Goal: Task Accomplishment & Management: Manage account settings

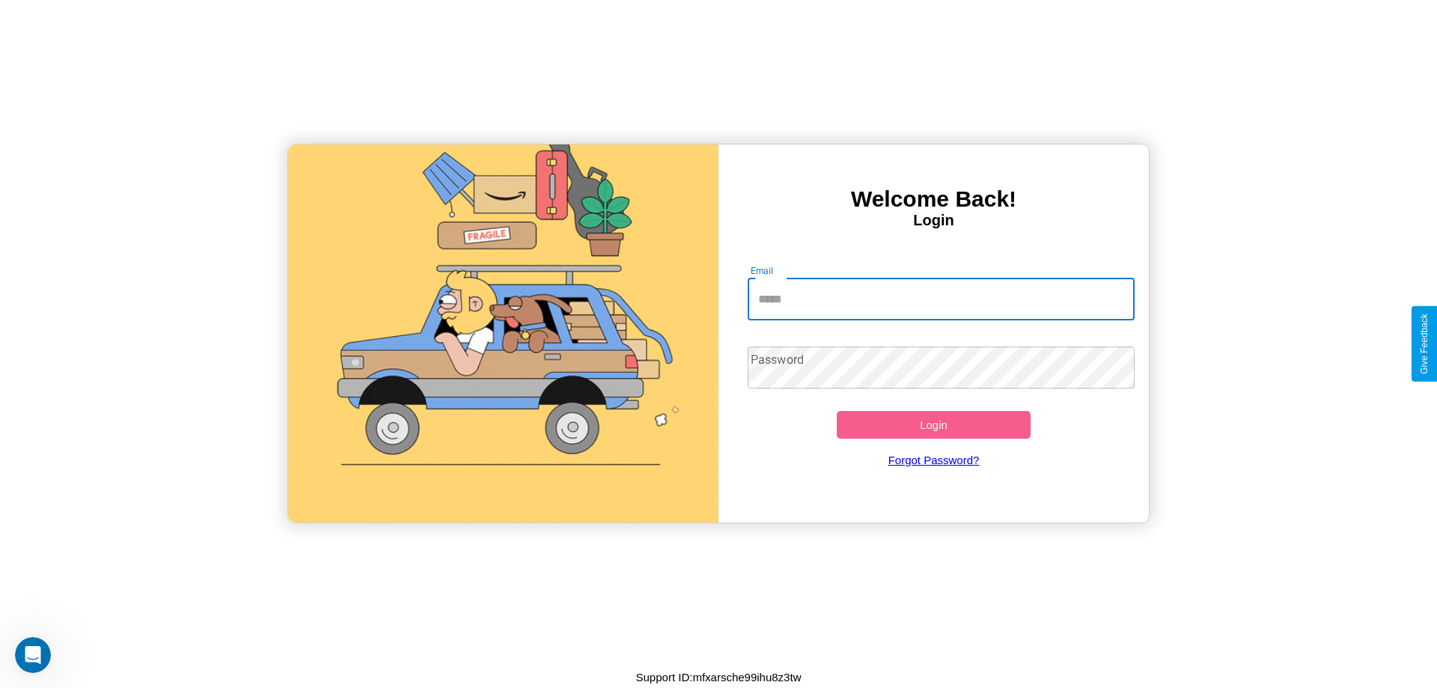
click at [941, 299] on input "Email" at bounding box center [942, 299] width 388 height 42
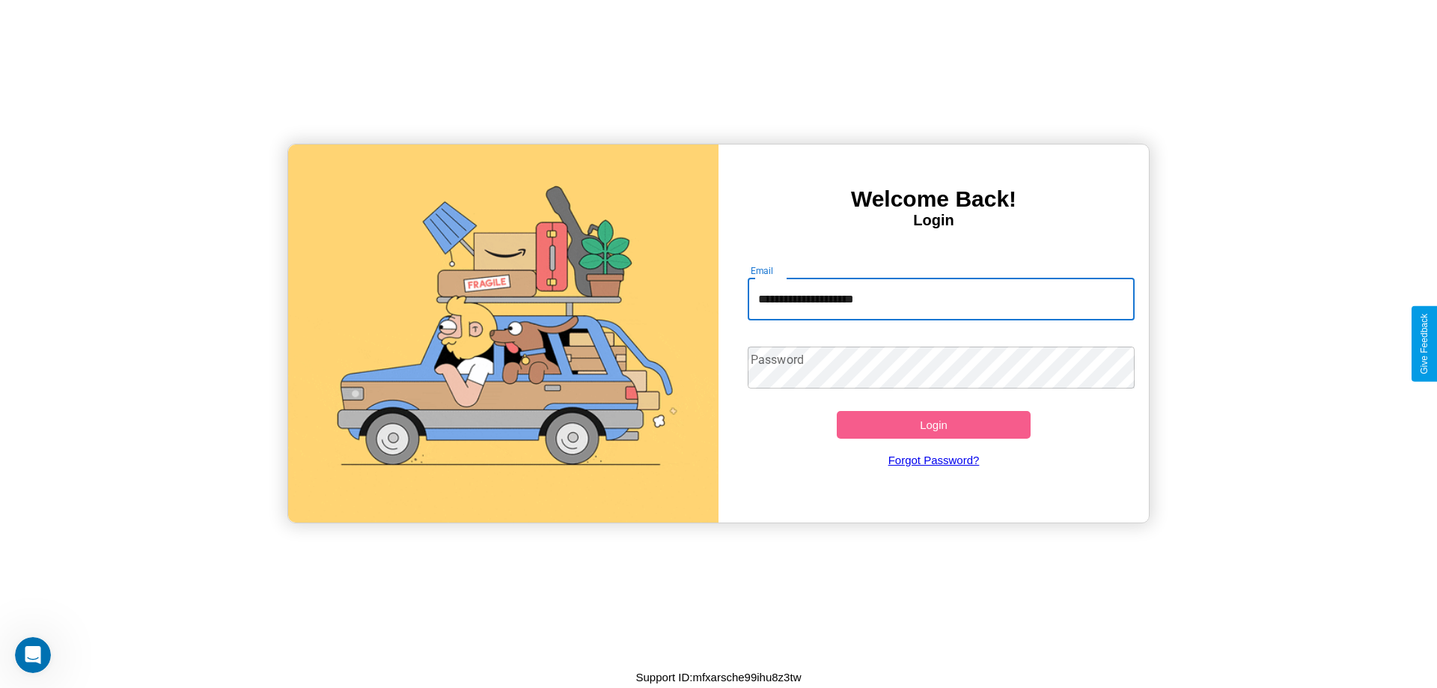
type input "**********"
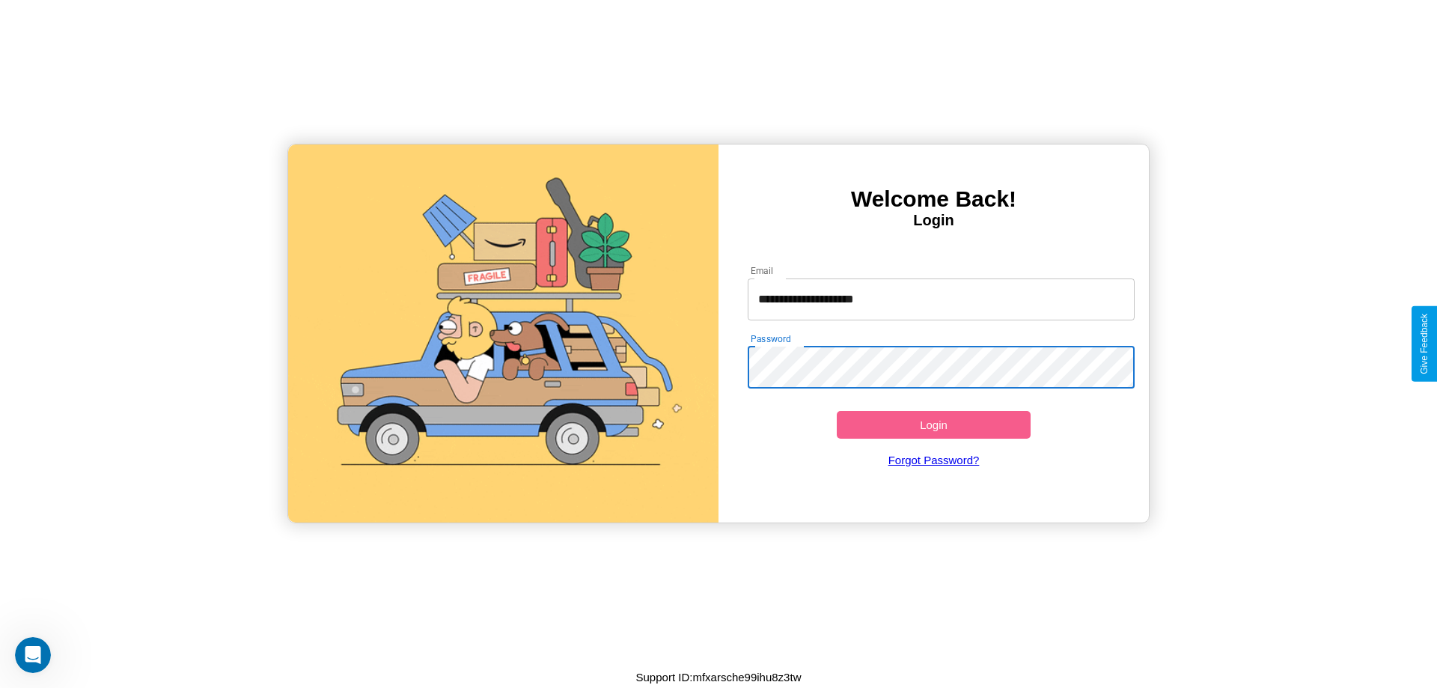
click at [933, 424] on button "Login" at bounding box center [934, 425] width 194 height 28
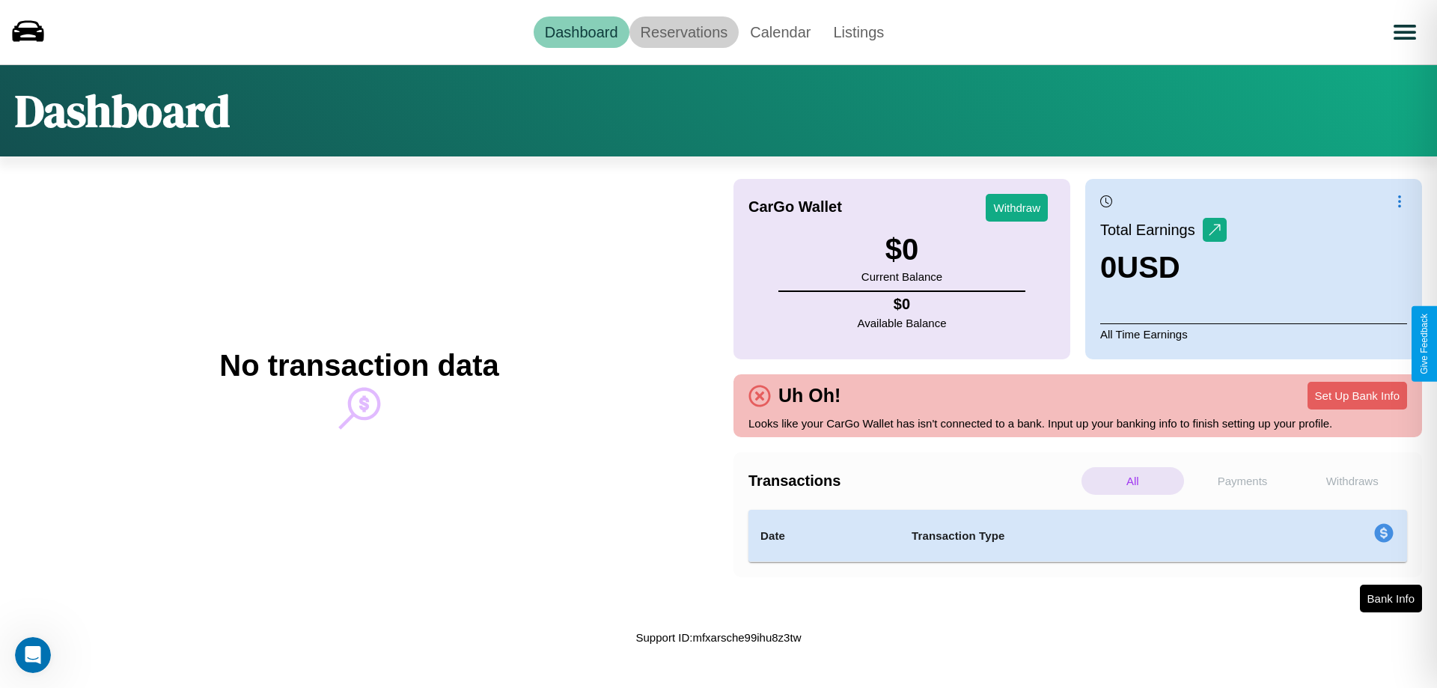
click at [683, 31] on link "Reservations" at bounding box center [684, 31] width 110 height 31
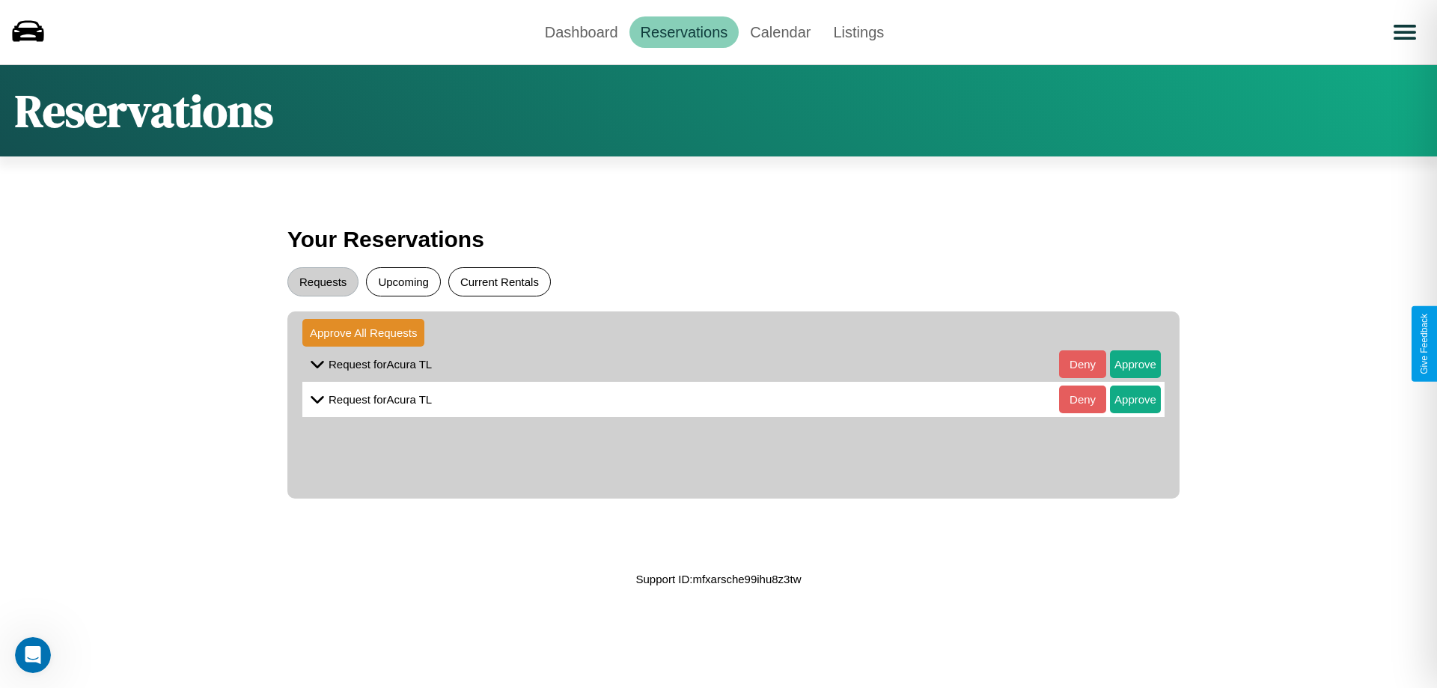
click at [499, 281] on button "Current Rentals" at bounding box center [499, 281] width 103 height 29
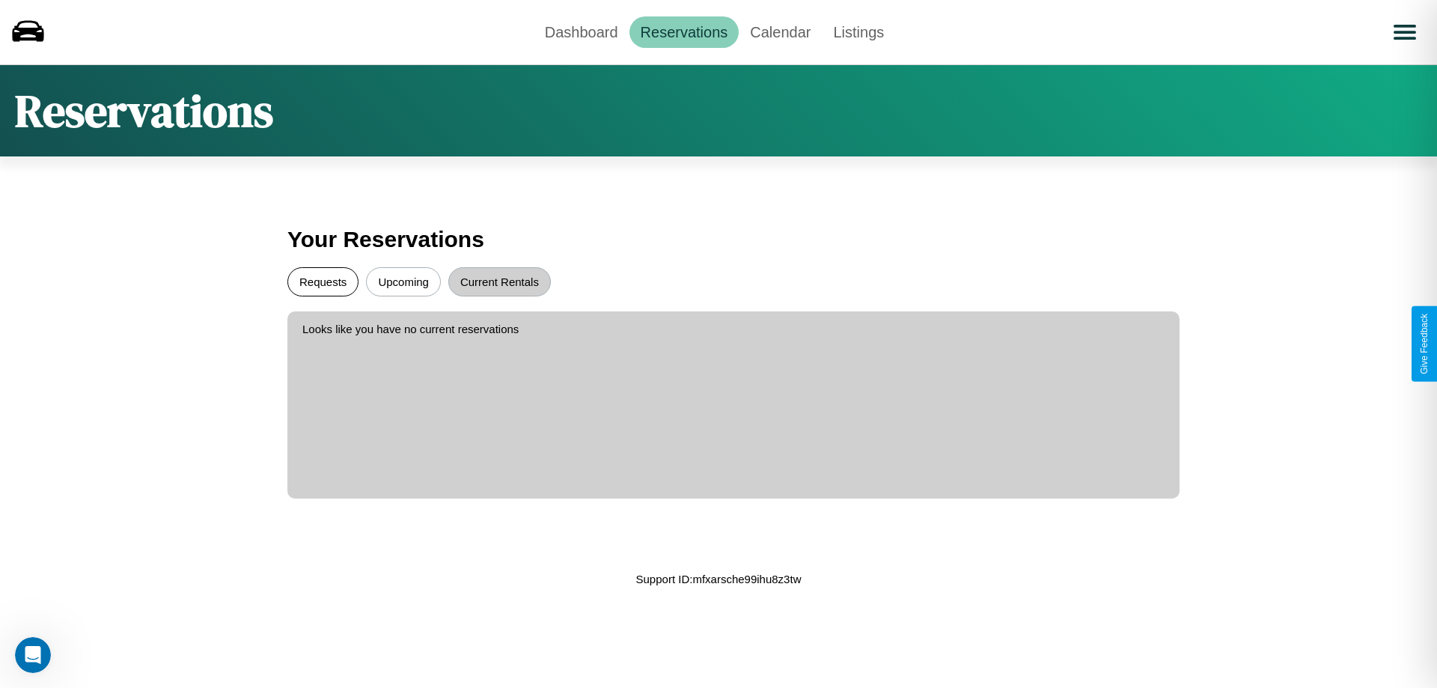
click at [323, 281] on button "Requests" at bounding box center [322, 281] width 71 height 29
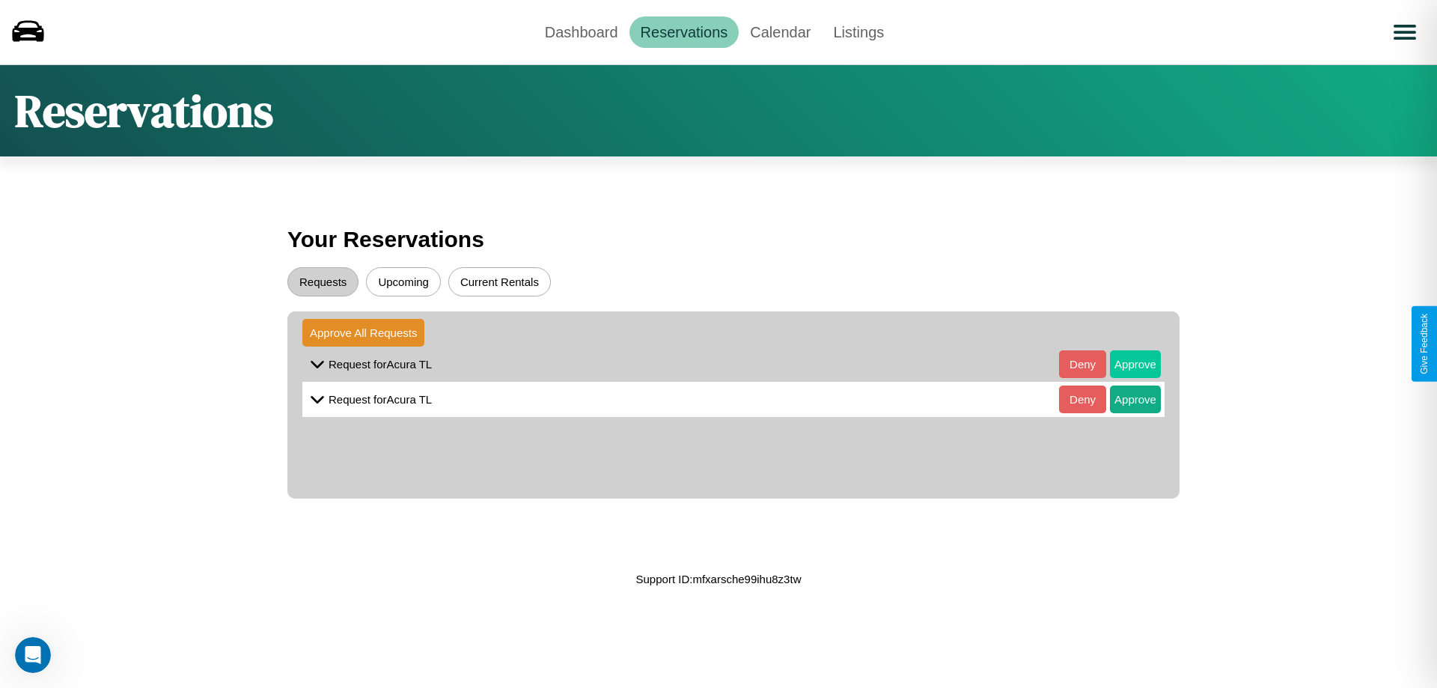
click at [1124, 364] on button "Approve" at bounding box center [1135, 364] width 51 height 28
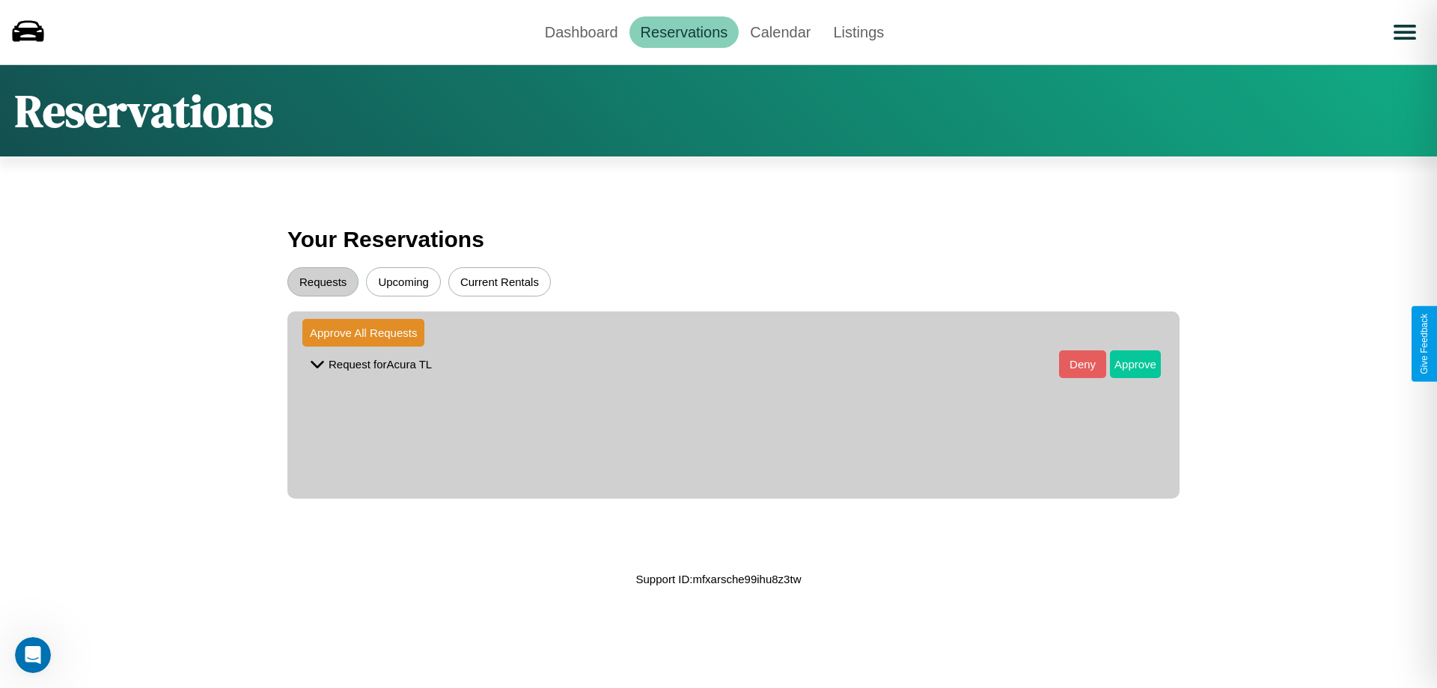
click at [1124, 364] on button "Approve" at bounding box center [1135, 364] width 51 height 28
